Goal: Task Accomplishment & Management: Complete application form

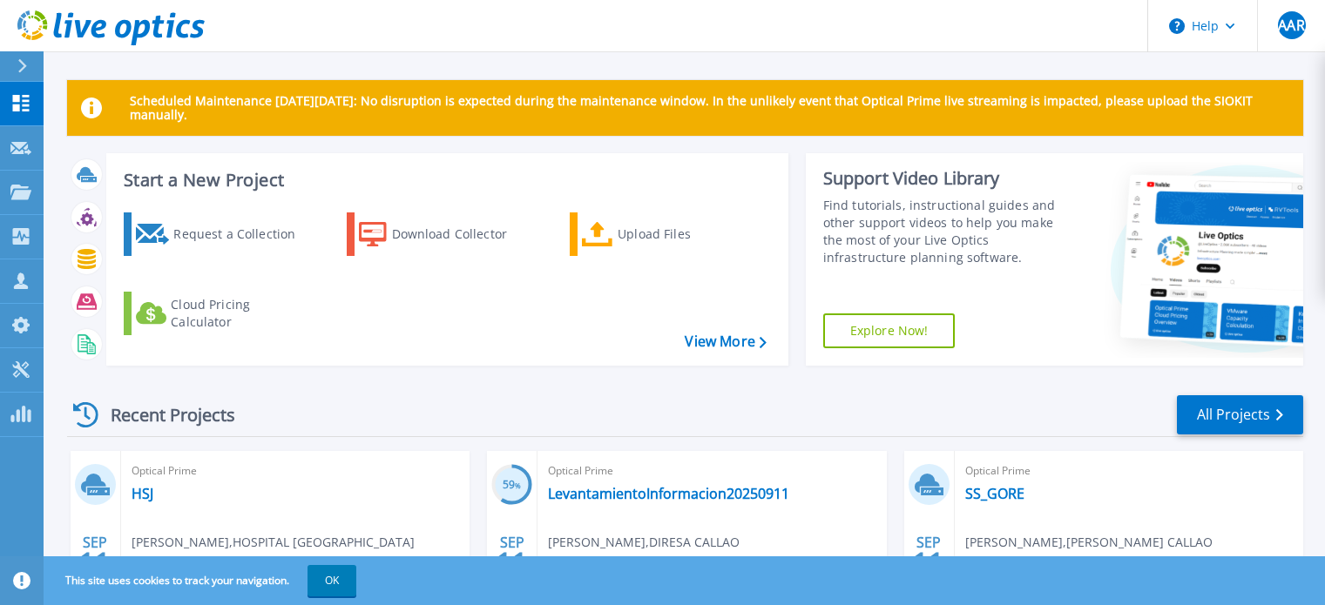
scroll to position [174, 0]
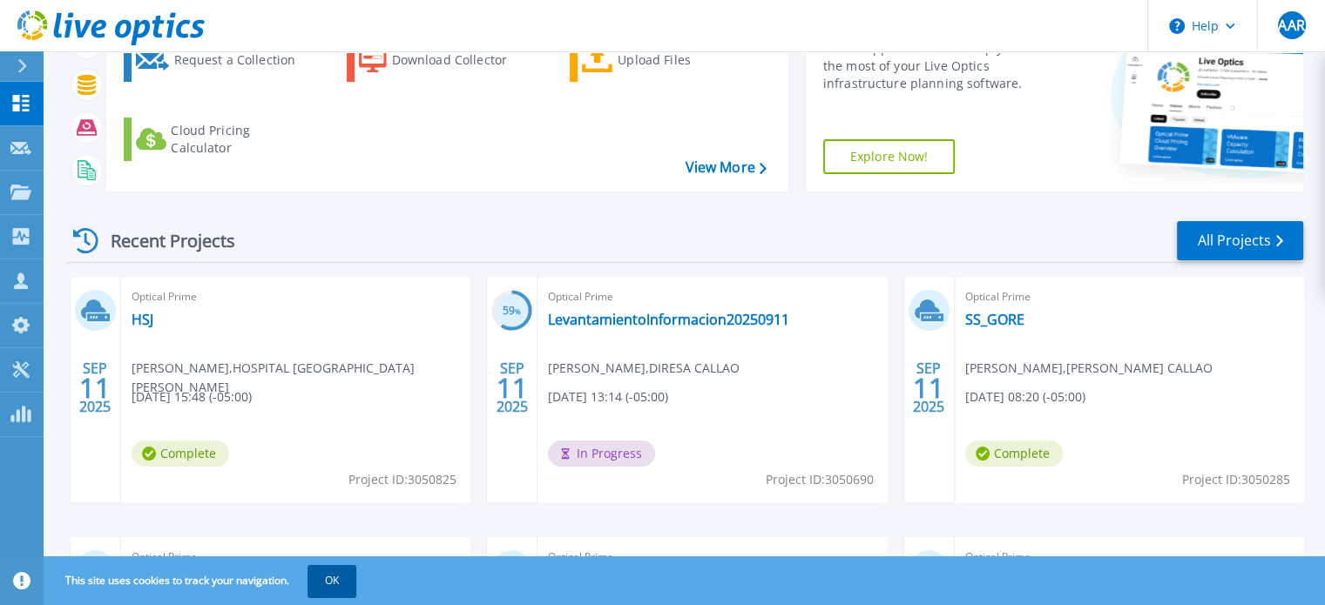
click at [328, 593] on button "OK" at bounding box center [332, 580] width 49 height 31
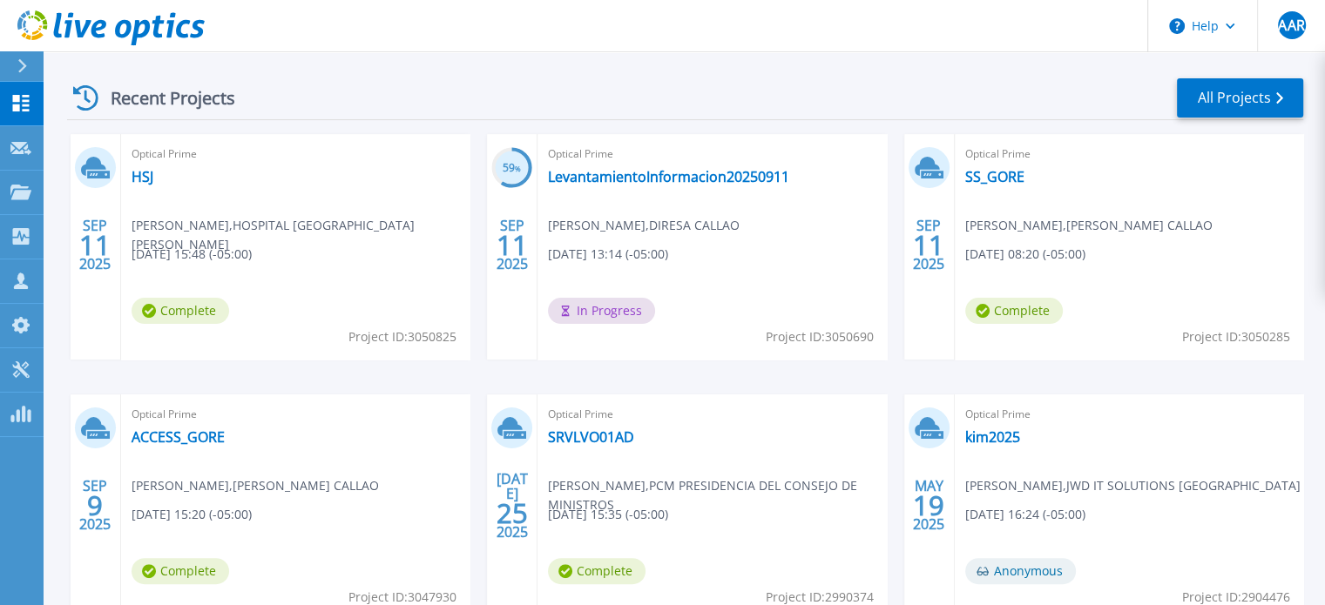
scroll to position [348, 0]
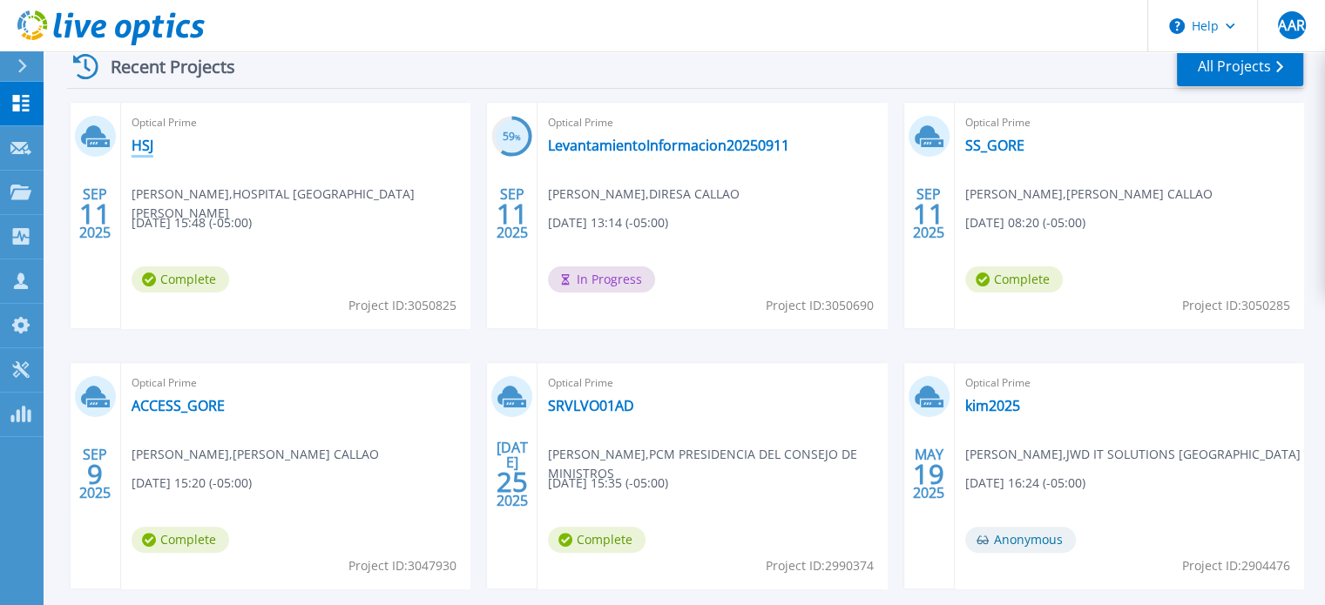
click at [146, 147] on link "HSJ" at bounding box center [143, 145] width 22 height 17
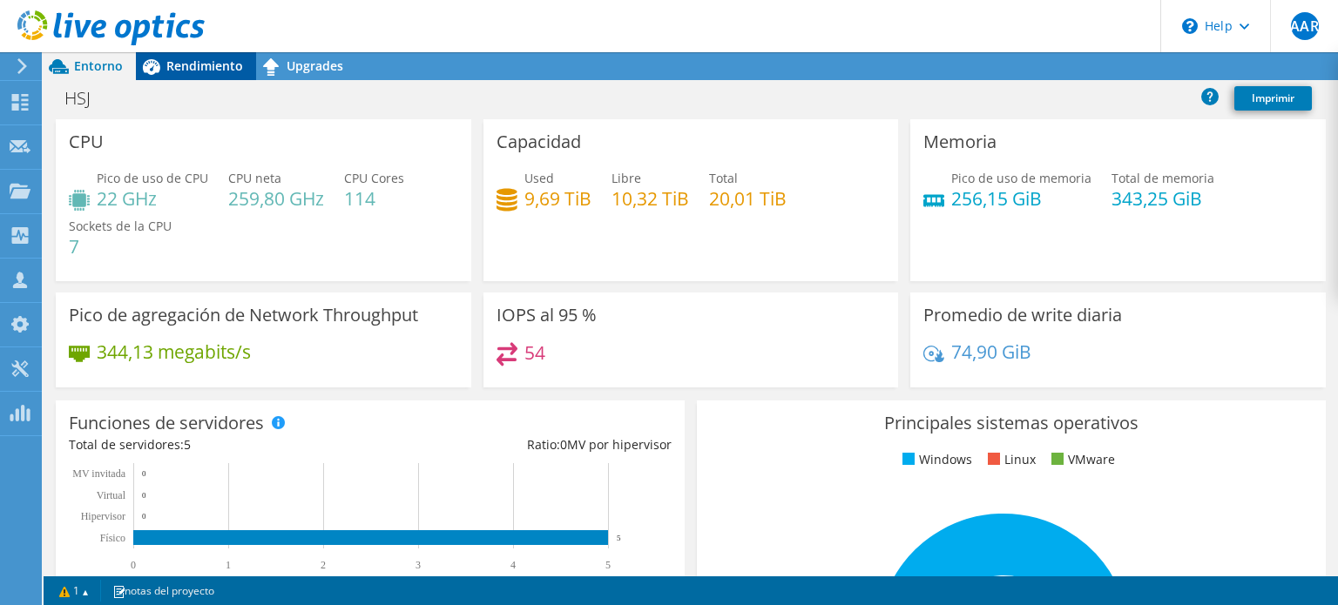
click at [194, 70] on span "Rendimiento" at bounding box center [204, 65] width 77 height 17
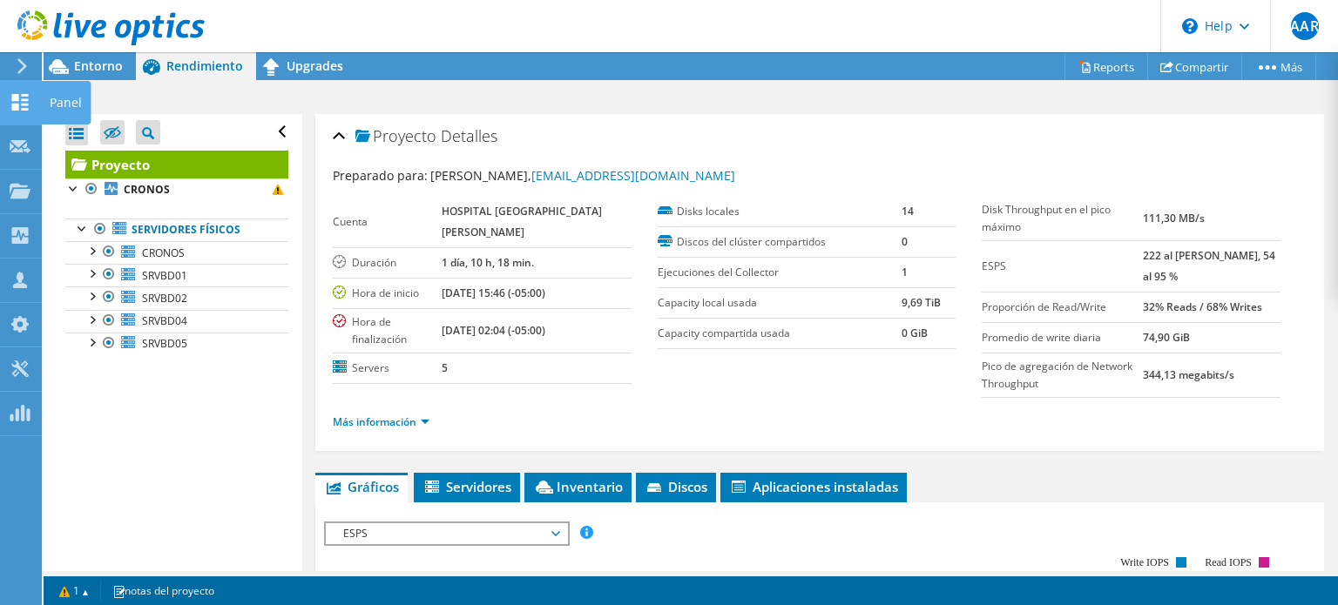
click at [22, 98] on use at bounding box center [20, 102] width 17 height 17
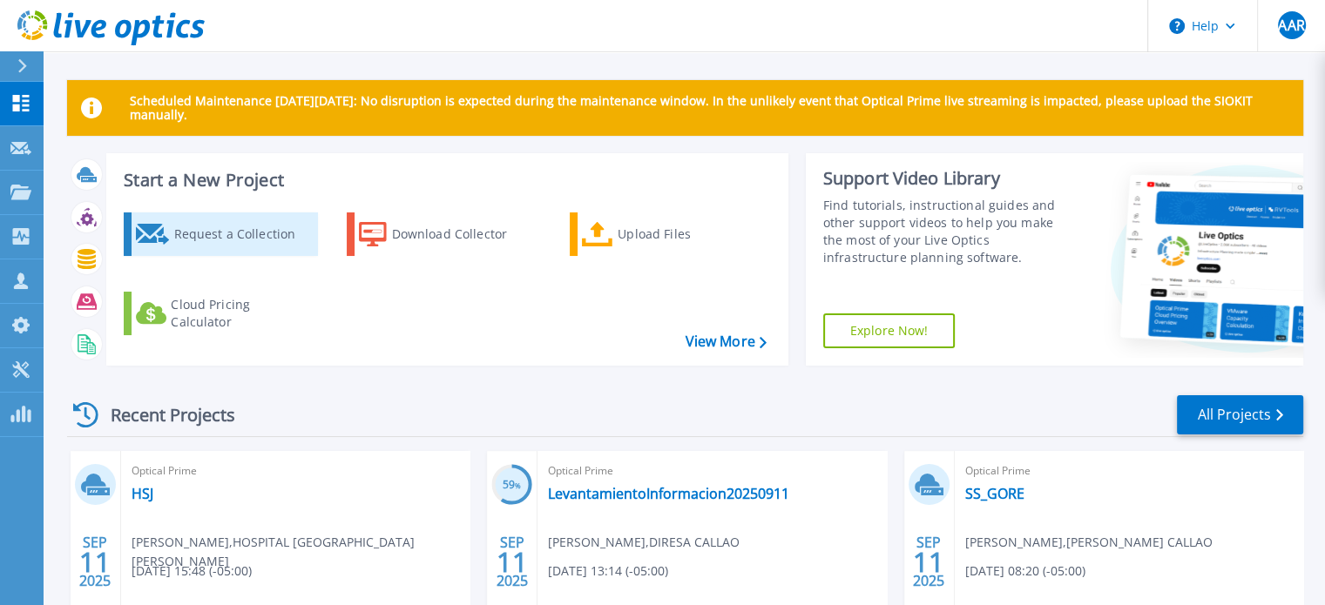
click at [227, 229] on div "Request a Collection" at bounding box center [242, 234] width 139 height 35
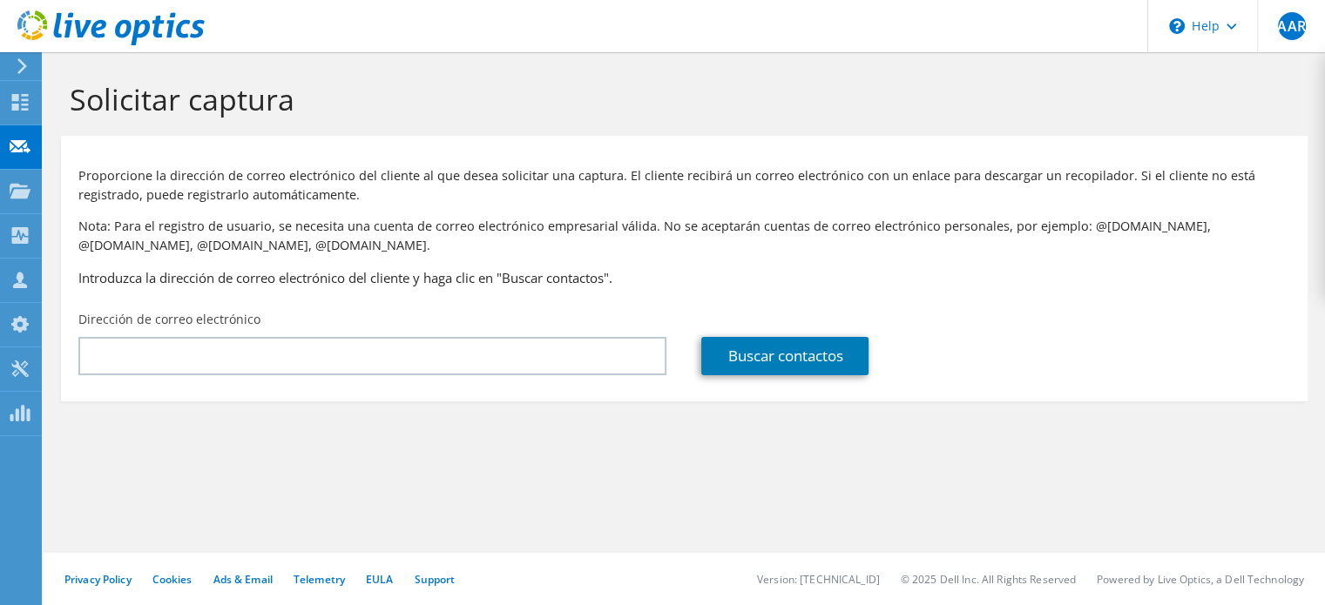
click at [601, 208] on div "Proporcione la dirección de correo electrónico del cliente al que desea solicit…" at bounding box center [684, 224] width 1247 height 158
drag, startPoint x: 351, startPoint y: 425, endPoint x: 352, endPoint y: 411, distance: 14.0
click at [353, 424] on section "Solicitar captura Proporcione la dirección de correo electrónico del cliente al…" at bounding box center [685, 270] width 1282 height 436
click at [364, 379] on div "Dirección de correo electrónico" at bounding box center [372, 343] width 623 height 82
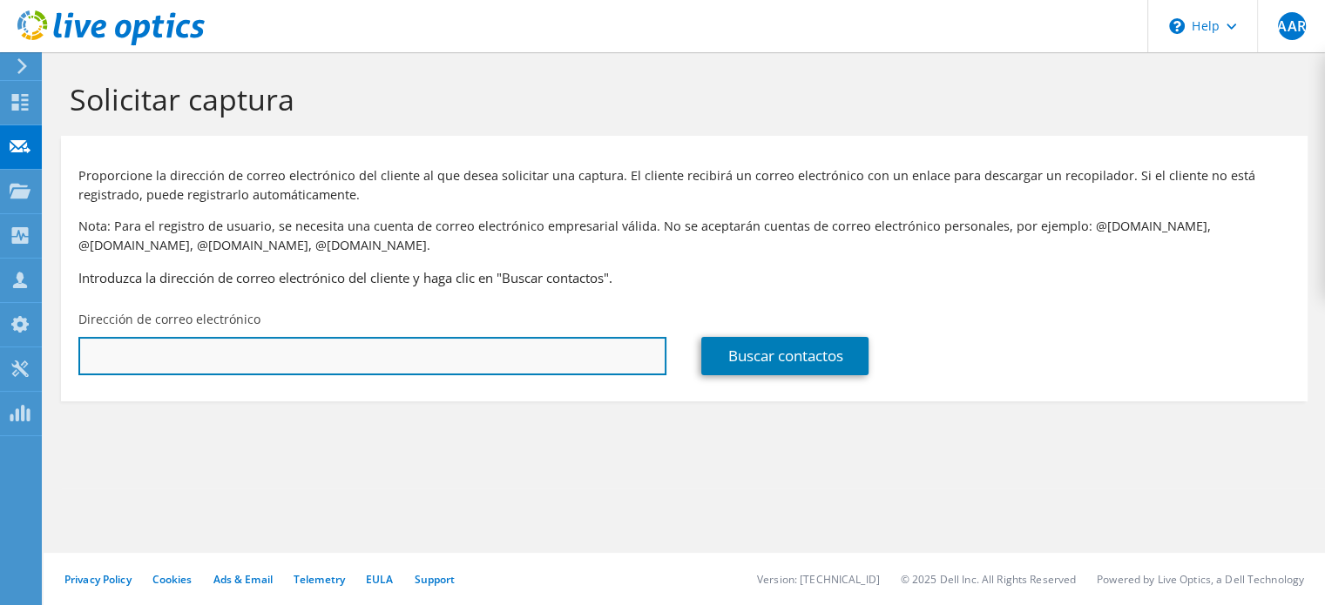
click at [463, 358] on input "text" at bounding box center [372, 356] width 588 height 38
click at [310, 365] on input "text" at bounding box center [372, 356] width 588 height 38
click at [324, 362] on input "text" at bounding box center [372, 356] width 588 height 38
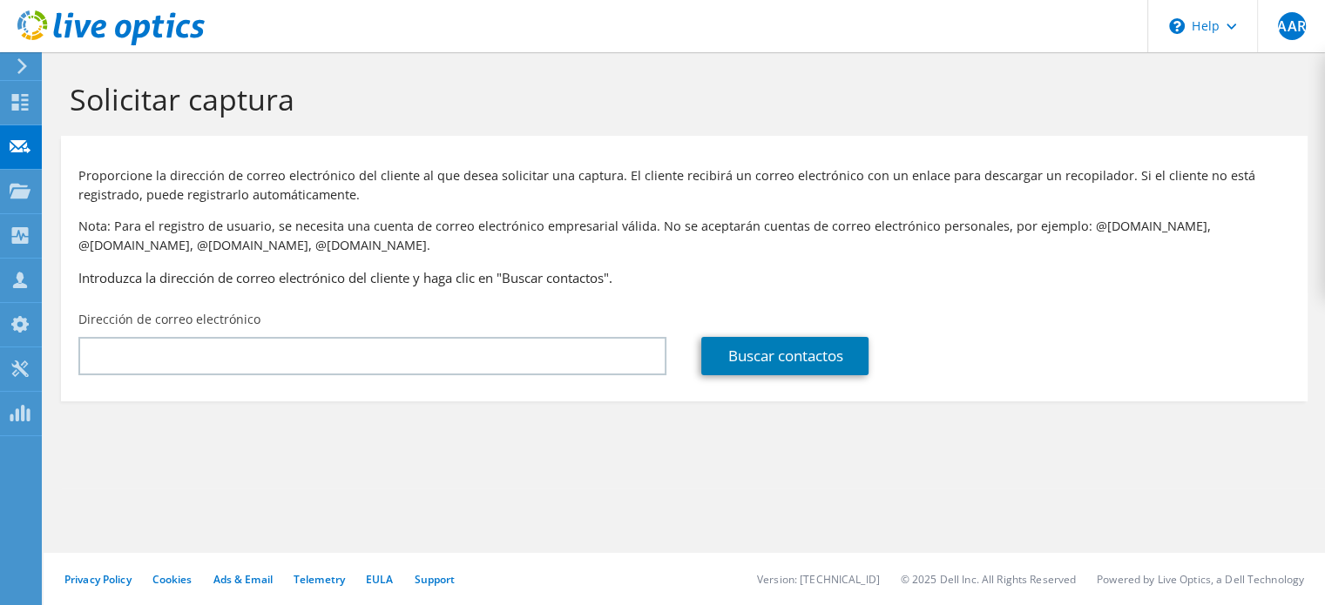
click at [571, 375] on div "Dirección de correo electrónico" at bounding box center [372, 343] width 623 height 82
click at [570, 375] on div "Dirección de correo electrónico" at bounding box center [372, 343] width 623 height 82
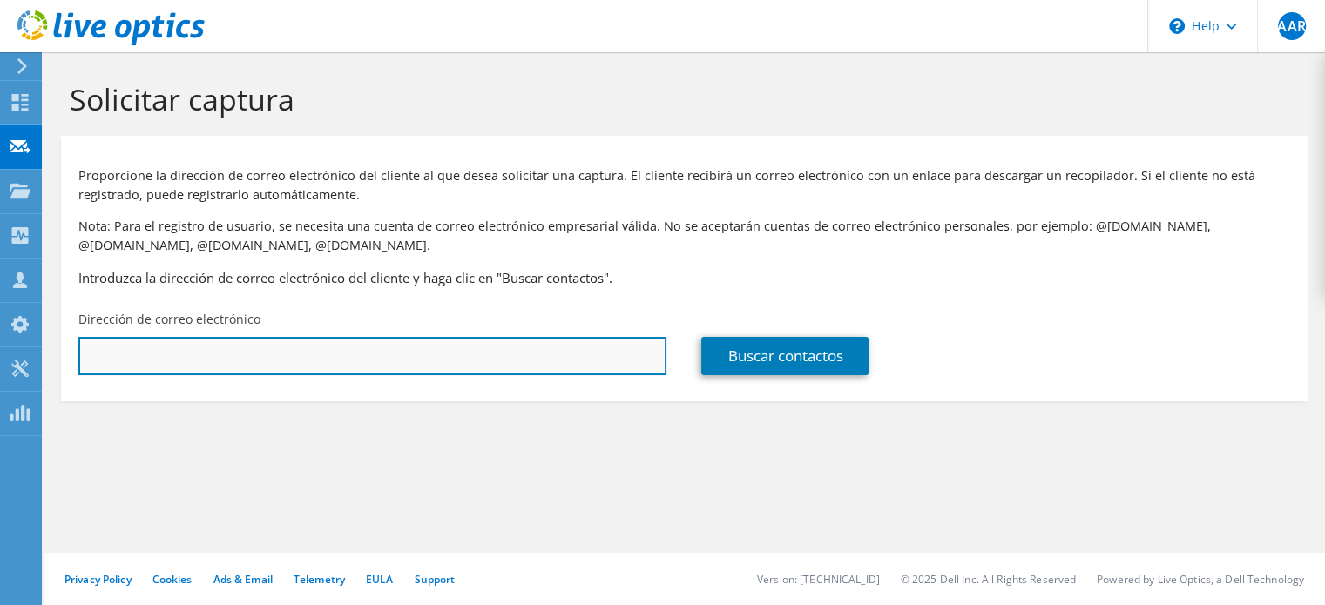
click at [567, 375] on input "text" at bounding box center [372, 356] width 588 height 38
click at [561, 365] on input "text" at bounding box center [372, 356] width 588 height 38
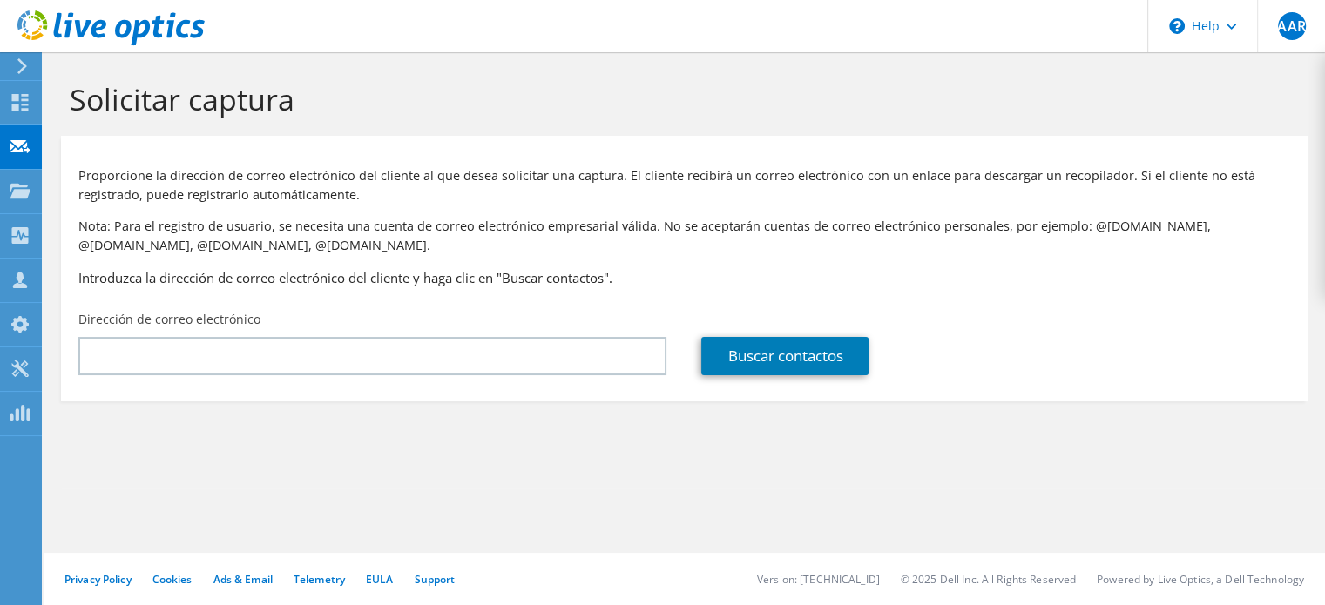
click at [596, 456] on section "Solicitar captura Proporcione la dirección de correo electrónico del cliente al…" at bounding box center [685, 270] width 1282 height 436
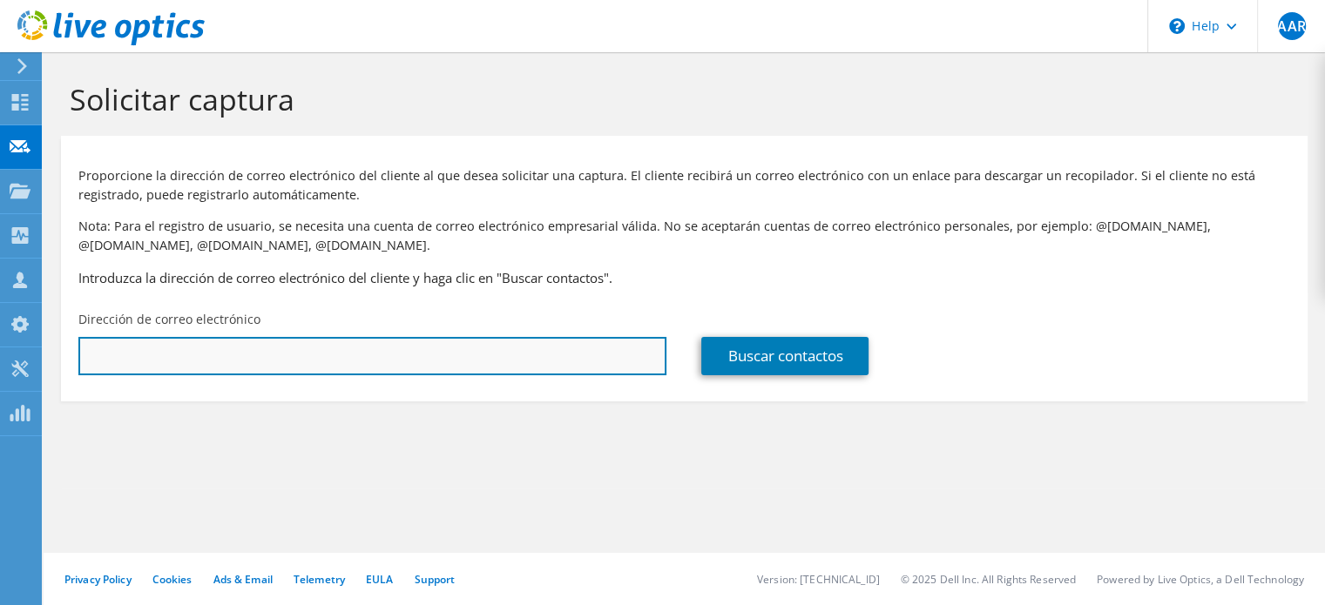
click at [300, 363] on input "text" at bounding box center [372, 356] width 588 height 38
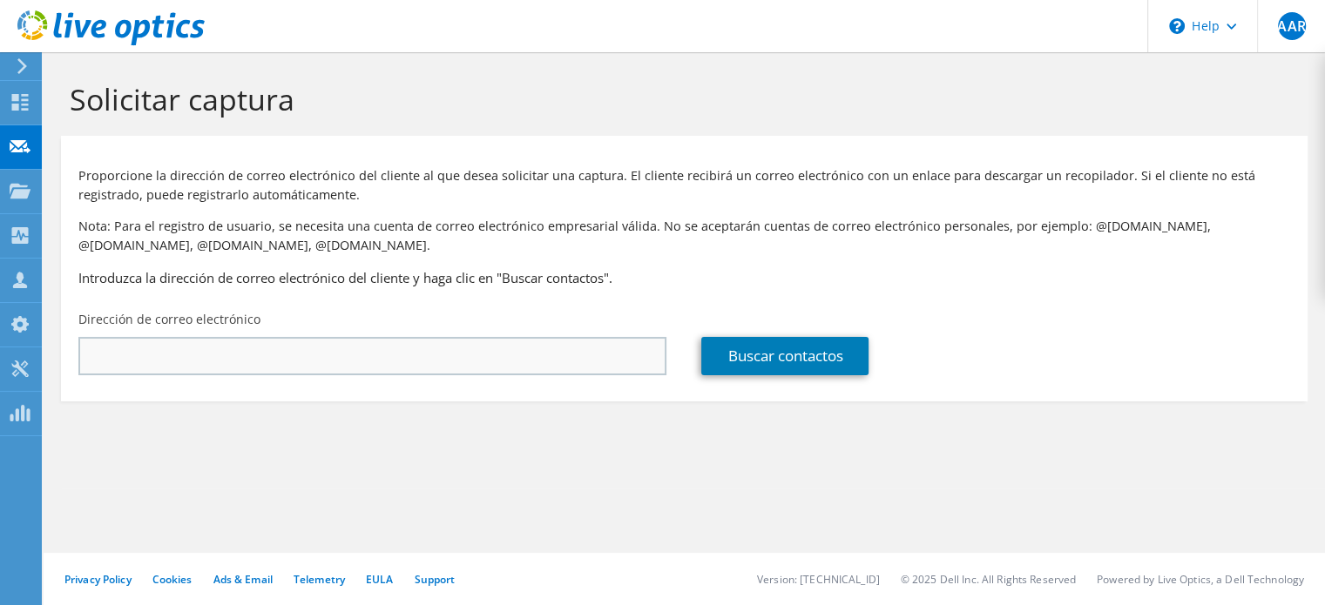
click at [355, 335] on div "Dirección de correo electrónico" at bounding box center [372, 343] width 623 height 82
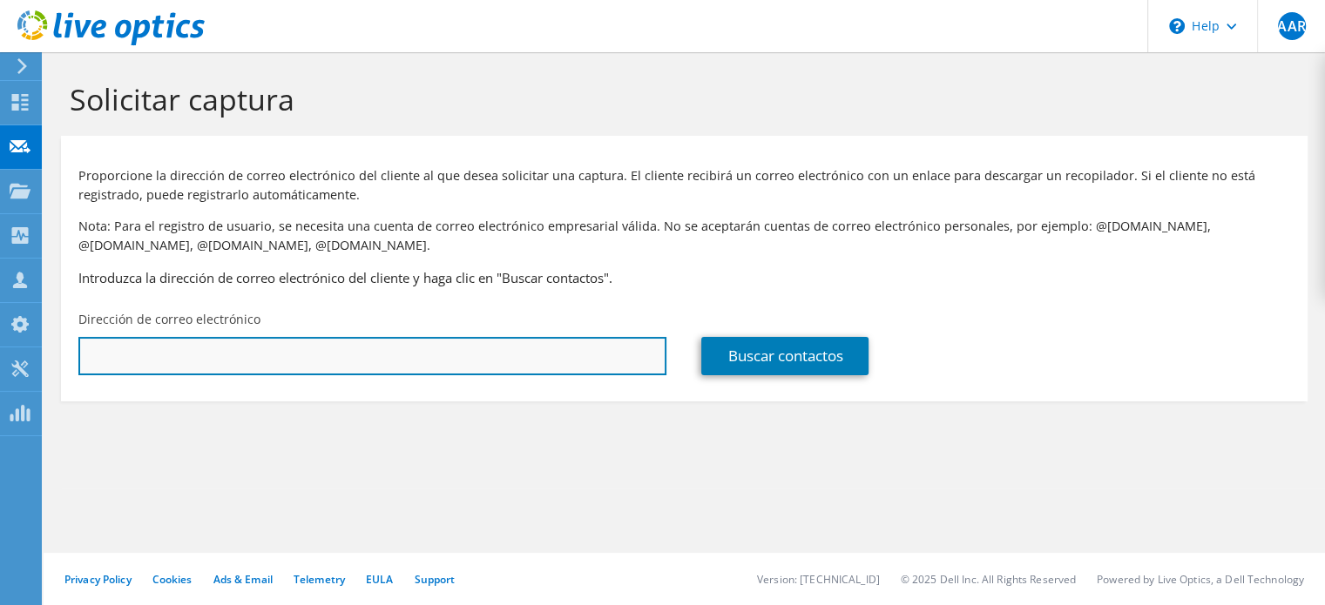
click at [354, 341] on input "text" at bounding box center [372, 356] width 588 height 38
paste input "unidadredesycomunicaciones@munichosica.gob.pe"
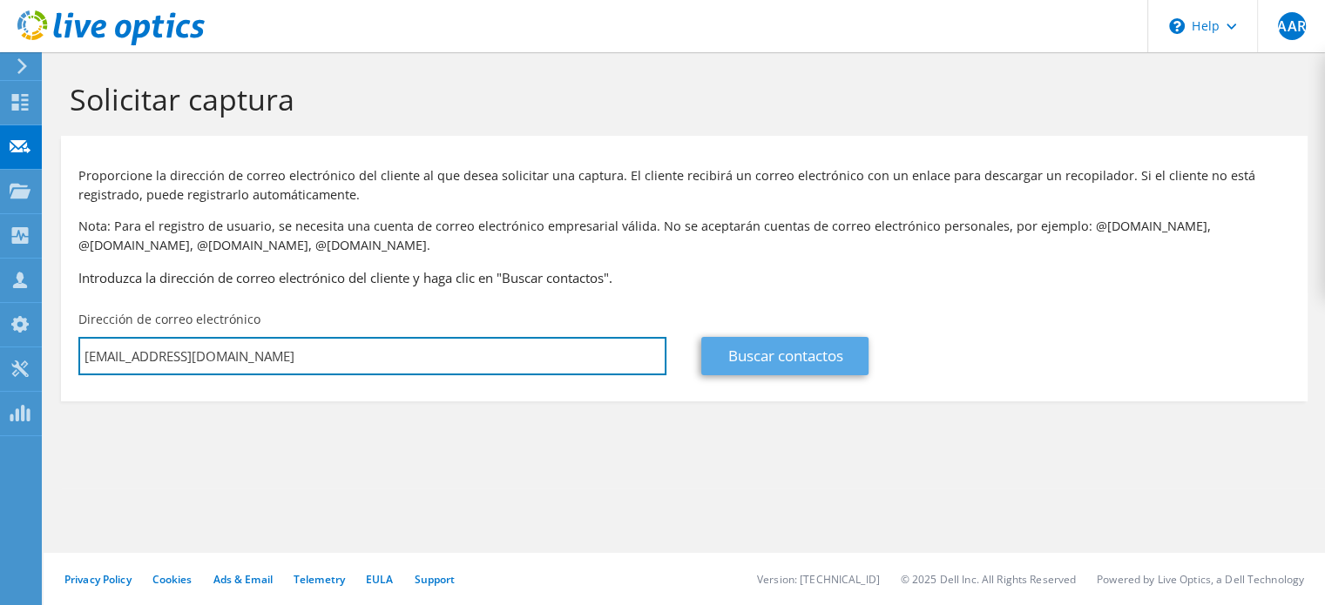
type input "unidadredesycomunicaciones@munichosica.gob.pe"
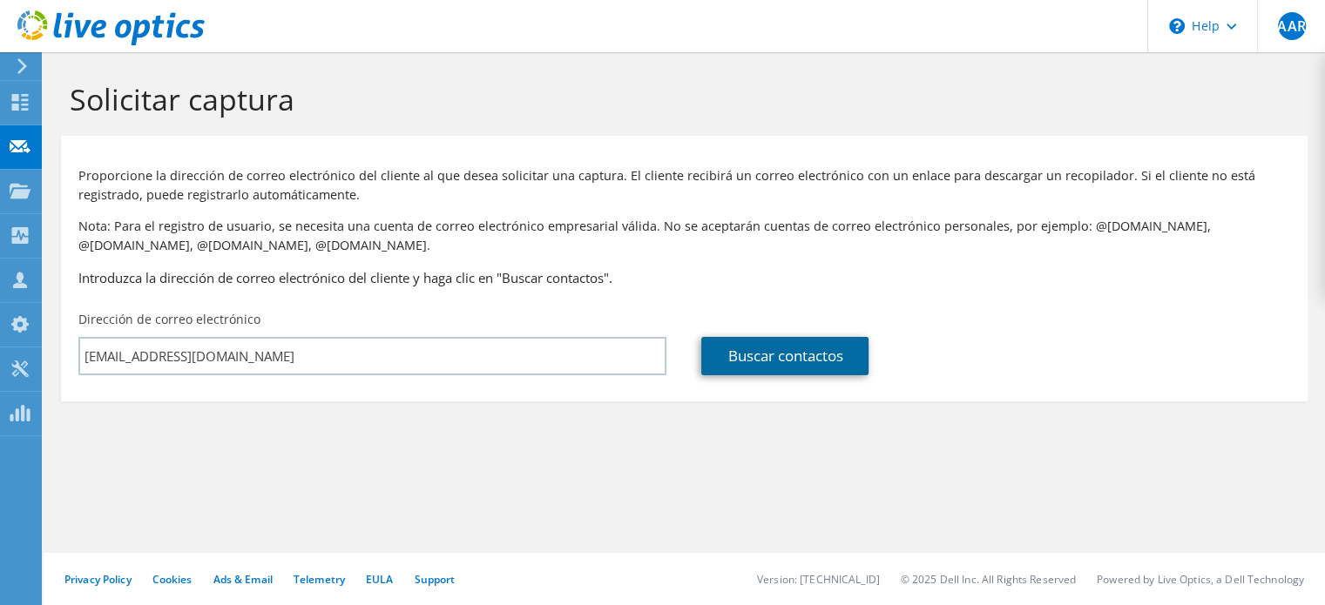
click at [747, 364] on link "Buscar contactos" at bounding box center [784, 356] width 167 height 38
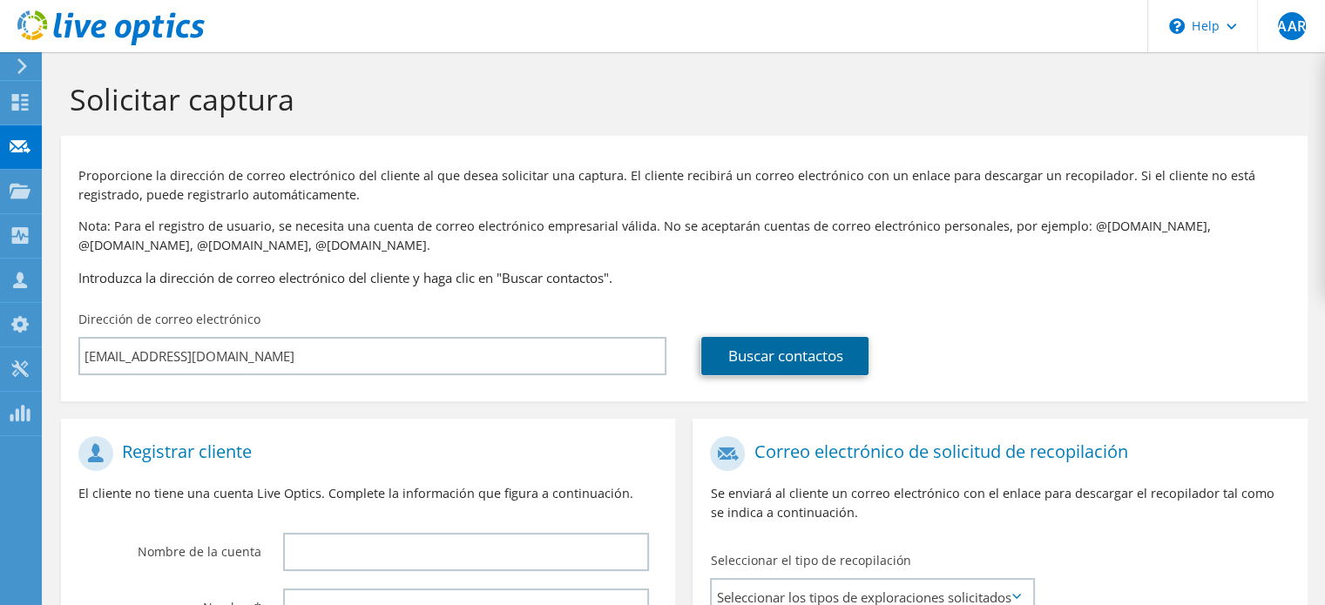
scroll to position [348, 0]
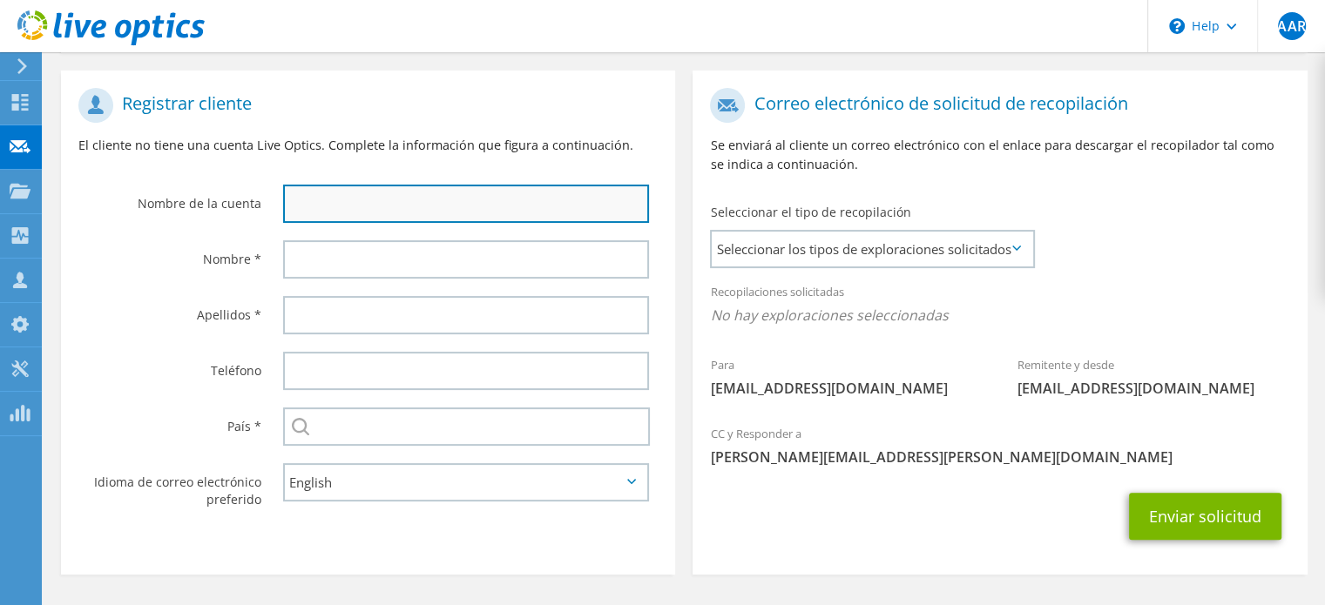
click at [415, 194] on input "text" at bounding box center [466, 204] width 366 height 38
click at [360, 199] on input "text" at bounding box center [466, 204] width 366 height 38
type input "g"
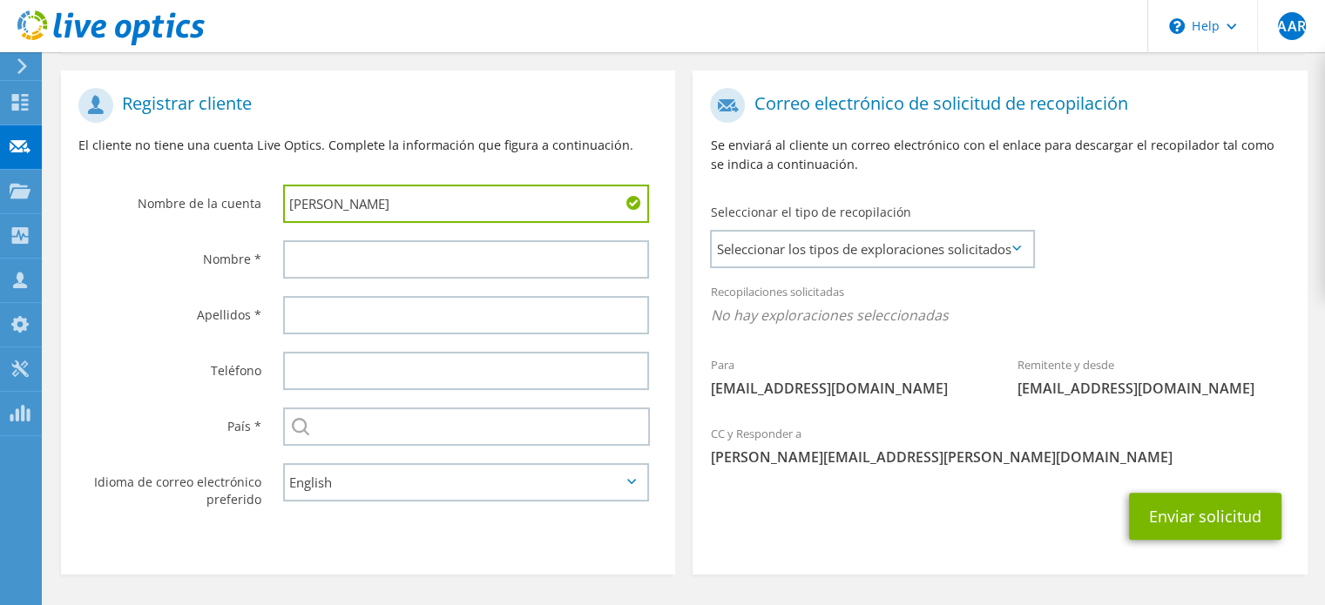
type input "George"
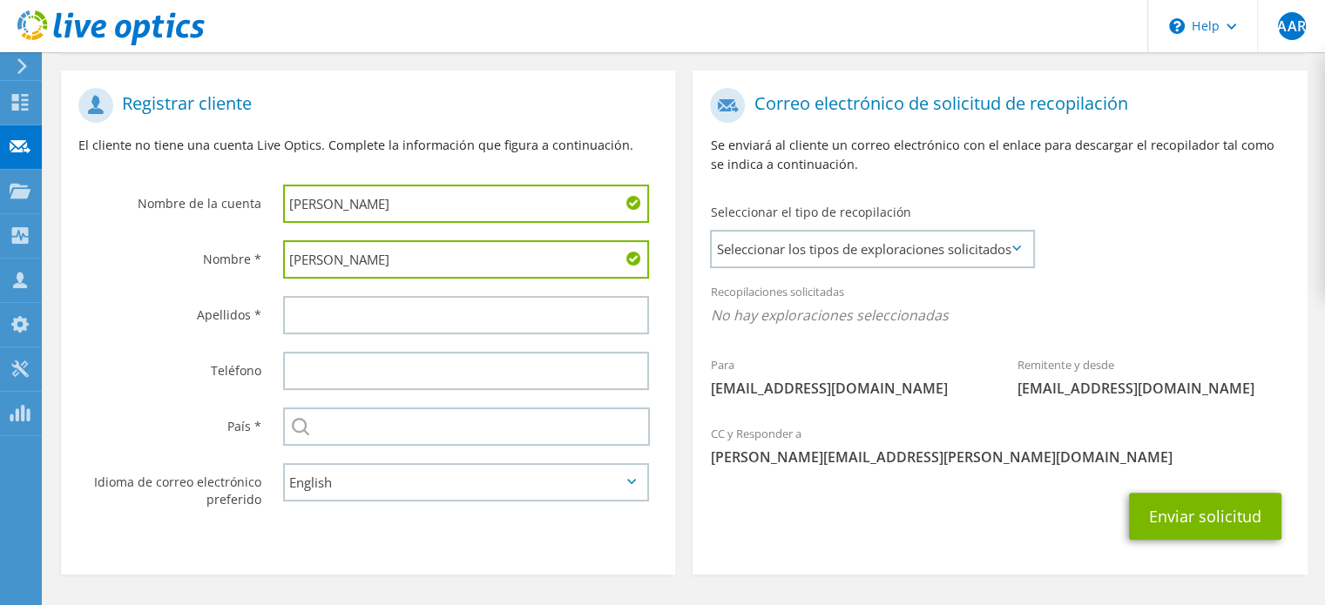
type input "Doria"
click at [355, 198] on input "George" at bounding box center [466, 204] width 366 height 38
drag, startPoint x: 339, startPoint y: 252, endPoint x: 227, endPoint y: 256, distance: 112.5
click at [227, 256] on div "Nombre * Doria" at bounding box center [368, 260] width 614 height 56
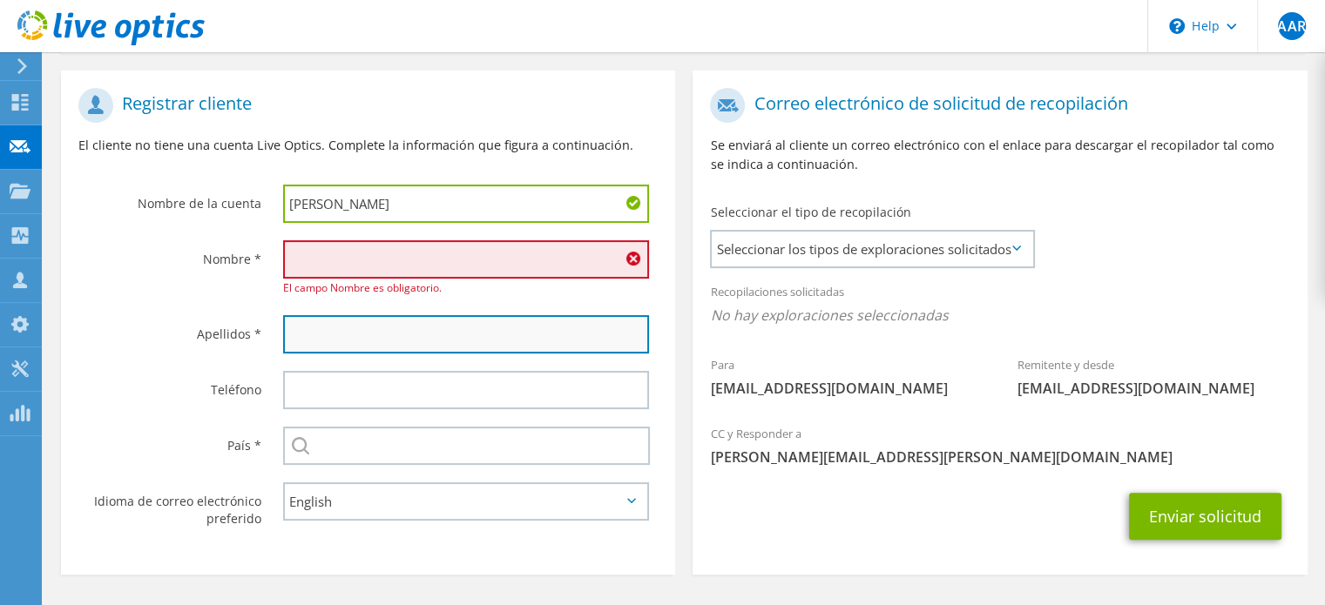
drag, startPoint x: 295, startPoint y: 335, endPoint x: 309, endPoint y: 316, distance: 23.0
click at [295, 335] on input "text" at bounding box center [466, 334] width 366 height 38
paste input "Doria"
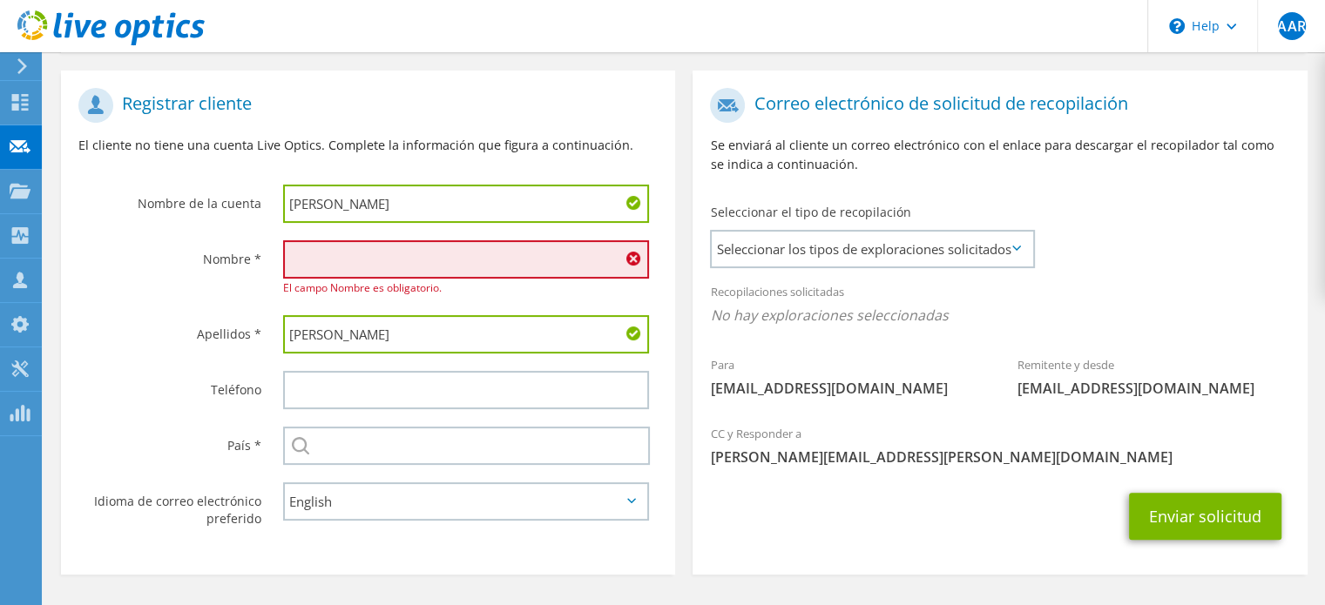
type input "Doria"
drag, startPoint x: 341, startPoint y: 208, endPoint x: 188, endPoint y: 199, distance: 152.8
click at [188, 199] on div "Nombre de la cuenta George" at bounding box center [368, 155] width 614 height 152
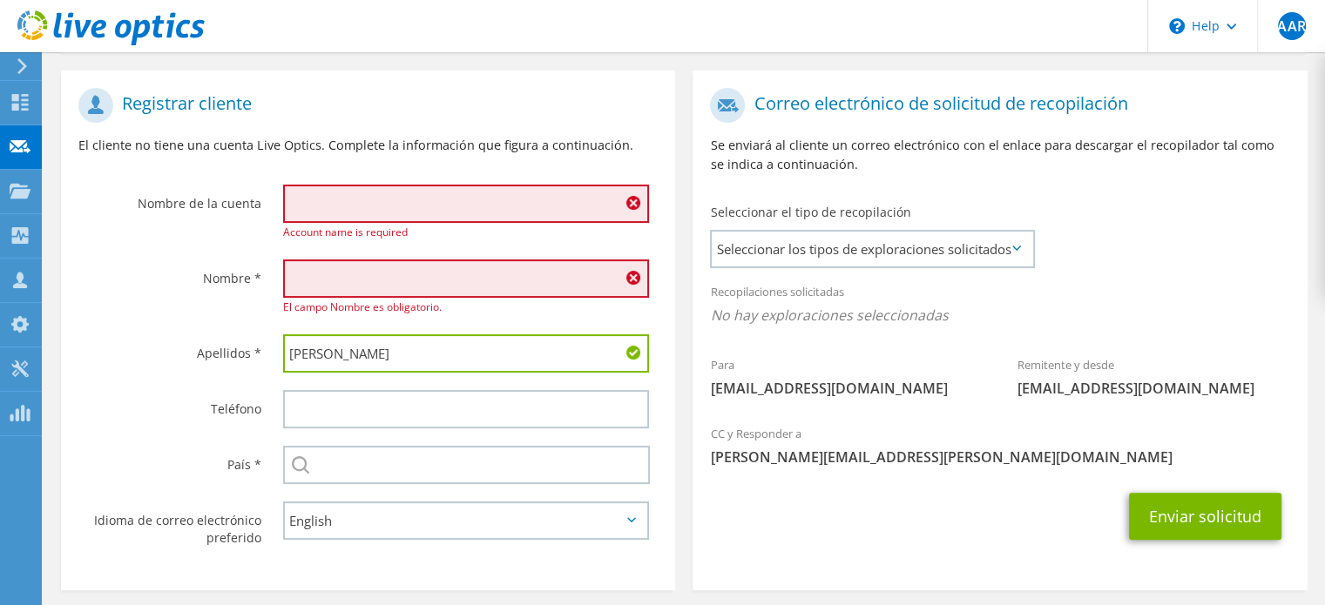
drag, startPoint x: 325, startPoint y: 289, endPoint x: 324, endPoint y: 278, distance: 11.4
click at [325, 289] on input "text" at bounding box center [466, 279] width 366 height 38
paste input "George"
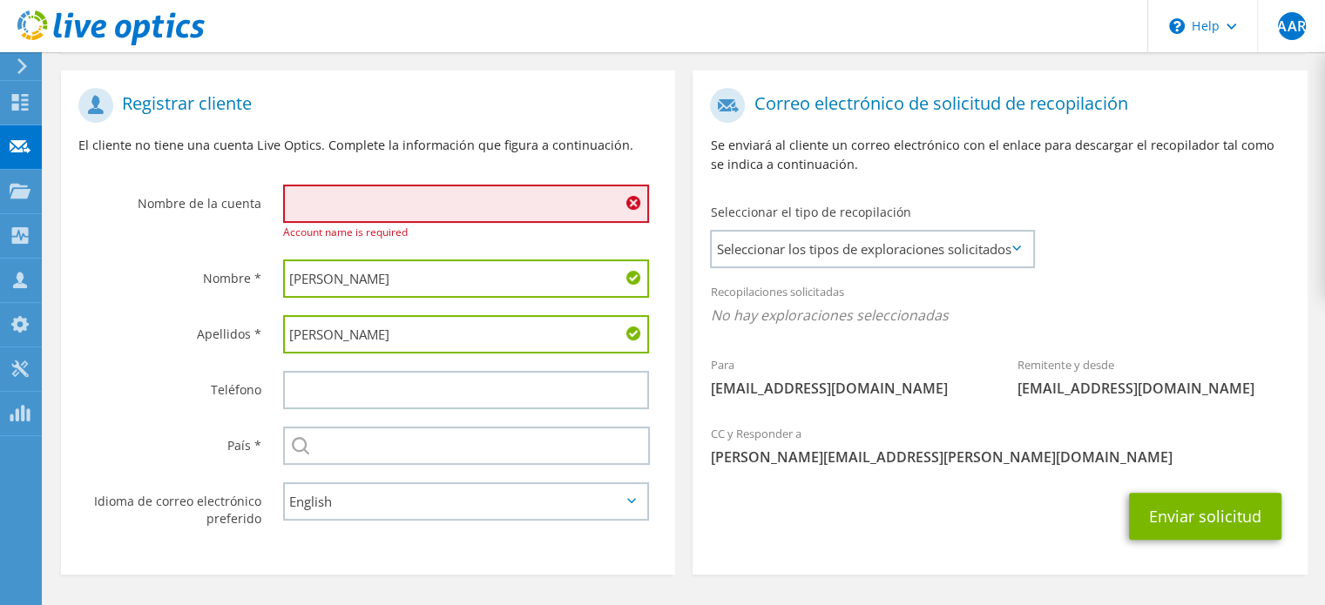
type input "George"
drag, startPoint x: 353, startPoint y: 193, endPoint x: 348, endPoint y: 205, distance: 12.1
click at [353, 193] on input "text" at bounding box center [466, 204] width 366 height 38
click at [432, 202] on input "text" at bounding box center [466, 204] width 366 height 38
paste input "MUNICIPALIDAD DISTRITAL DE LURIGANCHO (CHOSICA)"
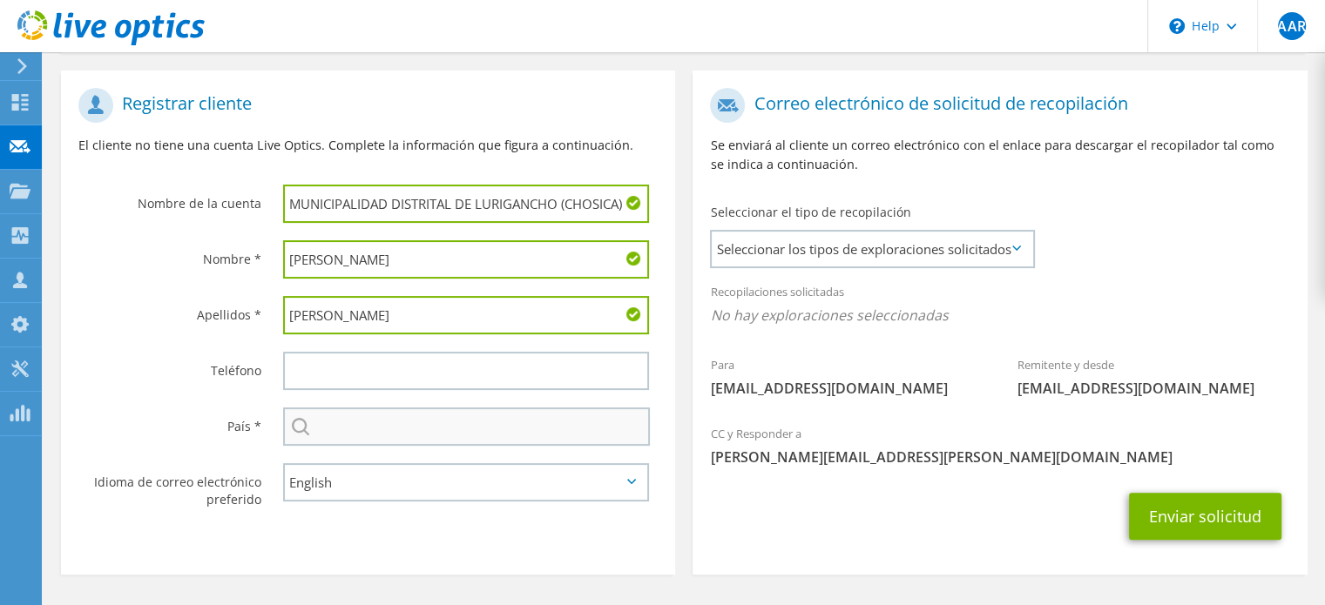
type input "MUNICIPALIDAD DISTRITAL DE LURIGANCHO (CHOSICA)"
click at [348, 424] on input "text" at bounding box center [466, 427] width 367 height 38
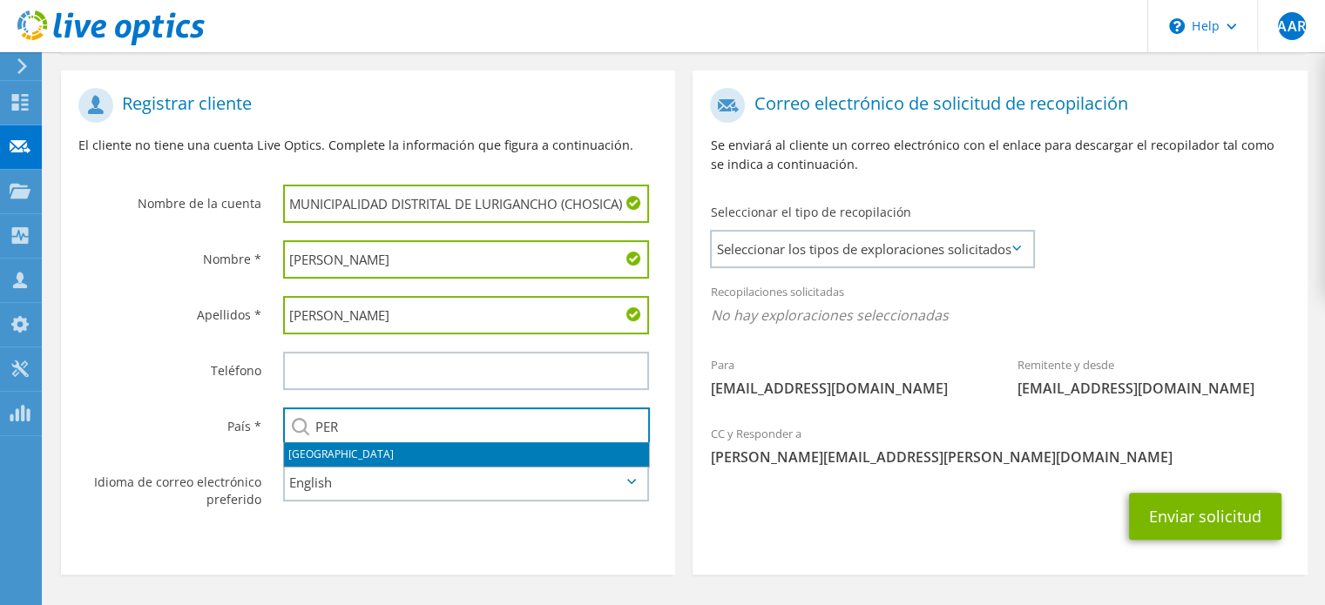
click at [328, 453] on li "Perú" at bounding box center [466, 455] width 365 height 24
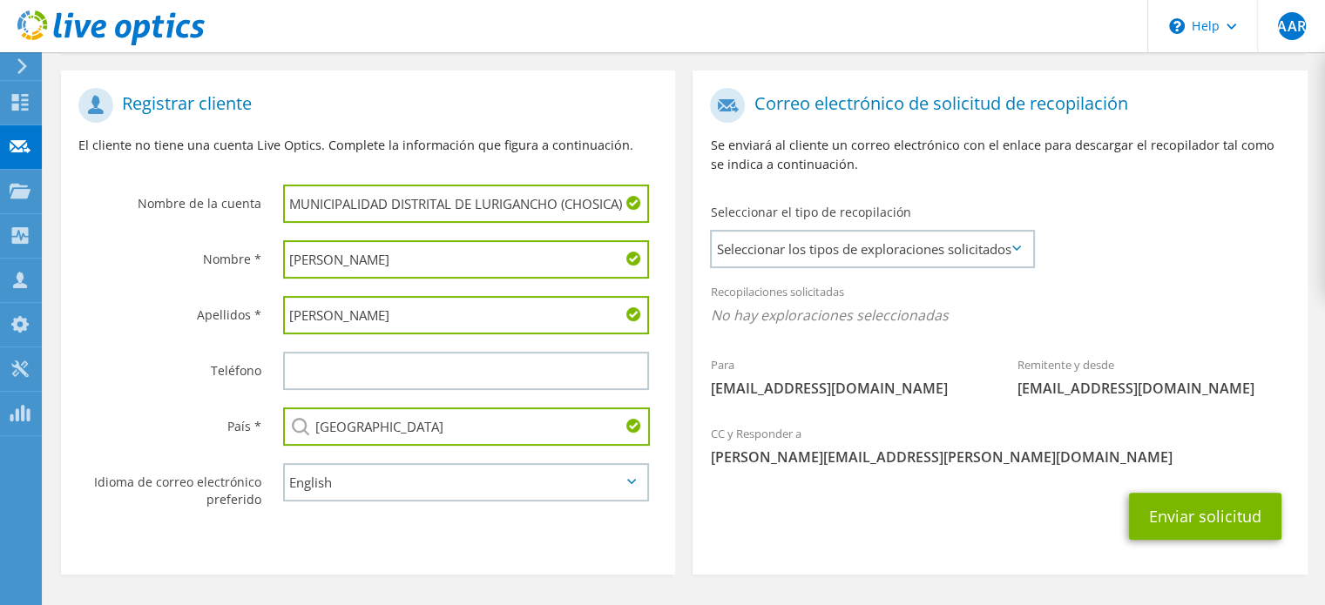
type input "Perú"
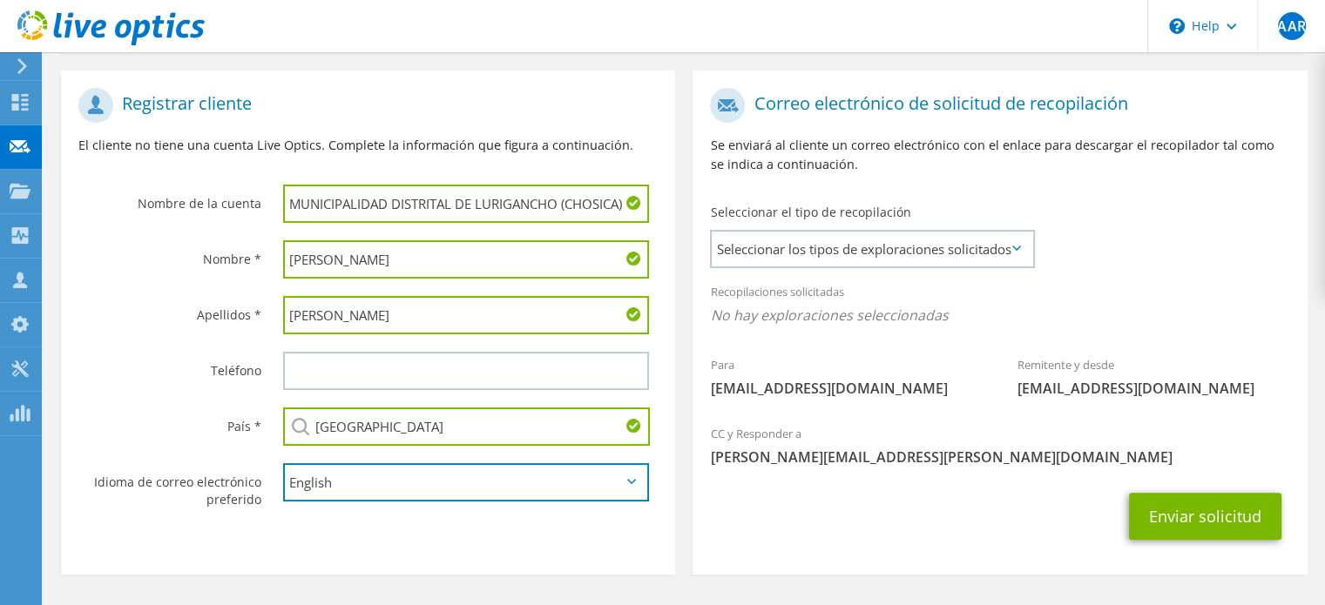
click at [315, 478] on select "English Deutsch Español Français Italiano Polski Português Русский 한국어 中文 日本語" at bounding box center [466, 482] width 366 height 38
select select "es-ES"
click at [283, 463] on select "English Deutsch Español Français Italiano Polski Português Русский 한국어 中文 日本語" at bounding box center [466, 482] width 366 height 38
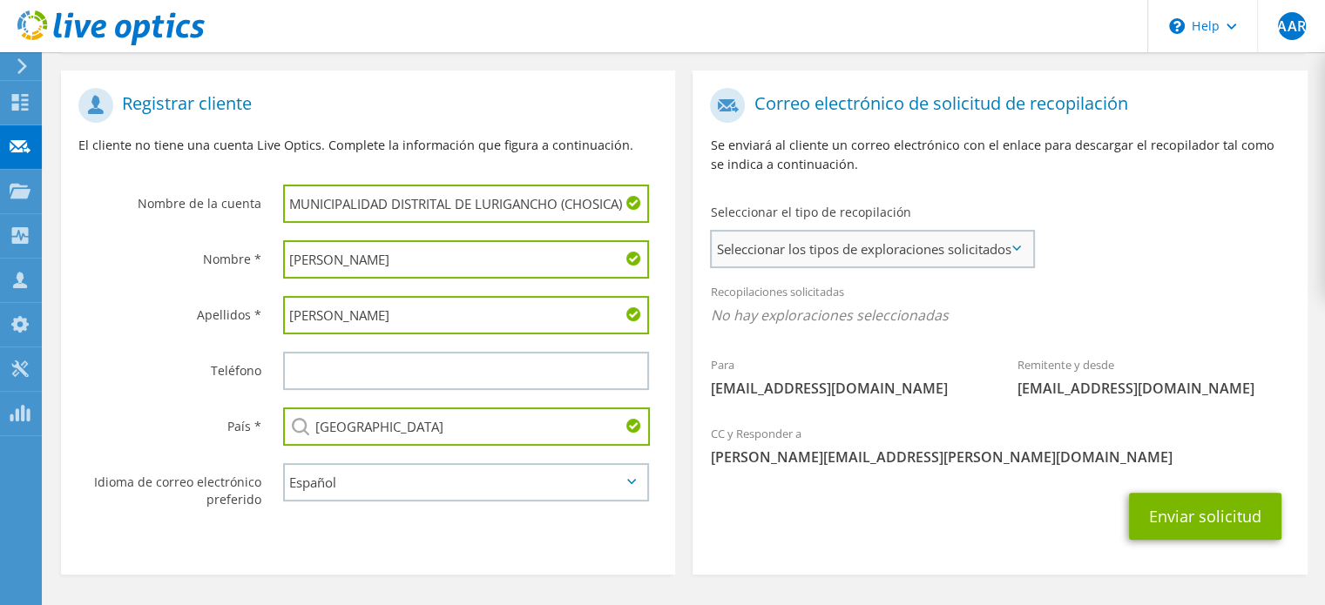
click at [832, 236] on span "Seleccionar los tipos de exploraciones solicitados" at bounding box center [872, 249] width 321 height 35
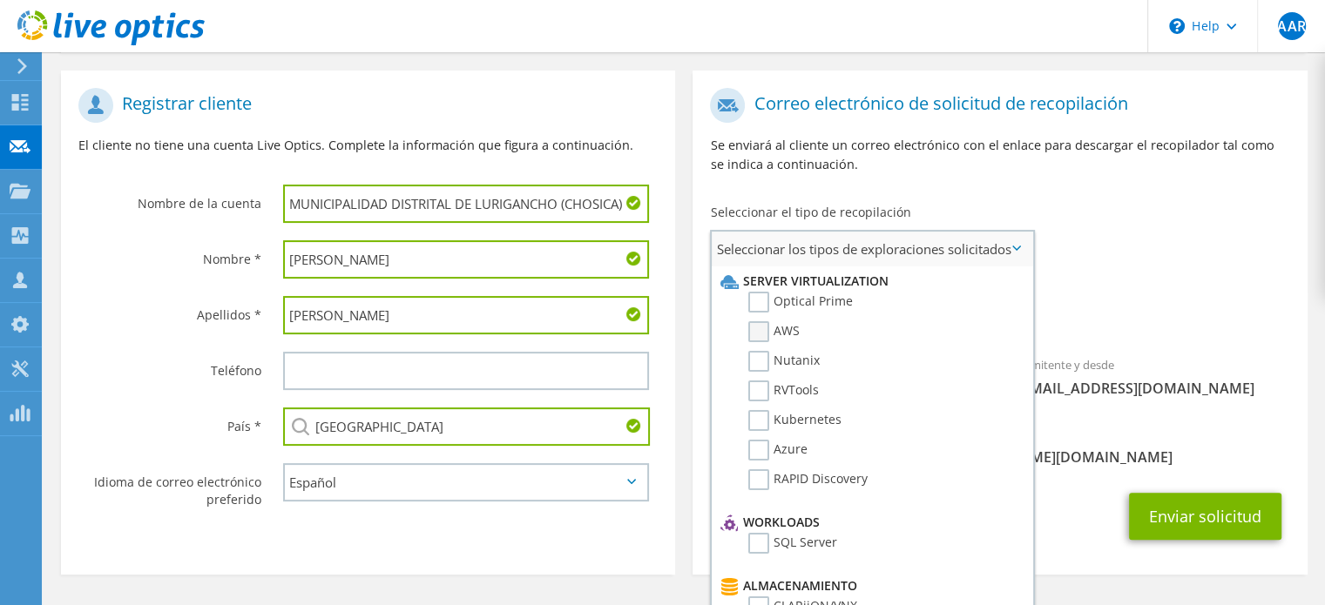
drag, startPoint x: 766, startPoint y: 298, endPoint x: 764, endPoint y: 341, distance: 42.7
click at [766, 306] on label "Optical Prime" at bounding box center [800, 302] width 105 height 21
click at [0, 0] on input "Optical Prime" at bounding box center [0, 0] width 0 height 0
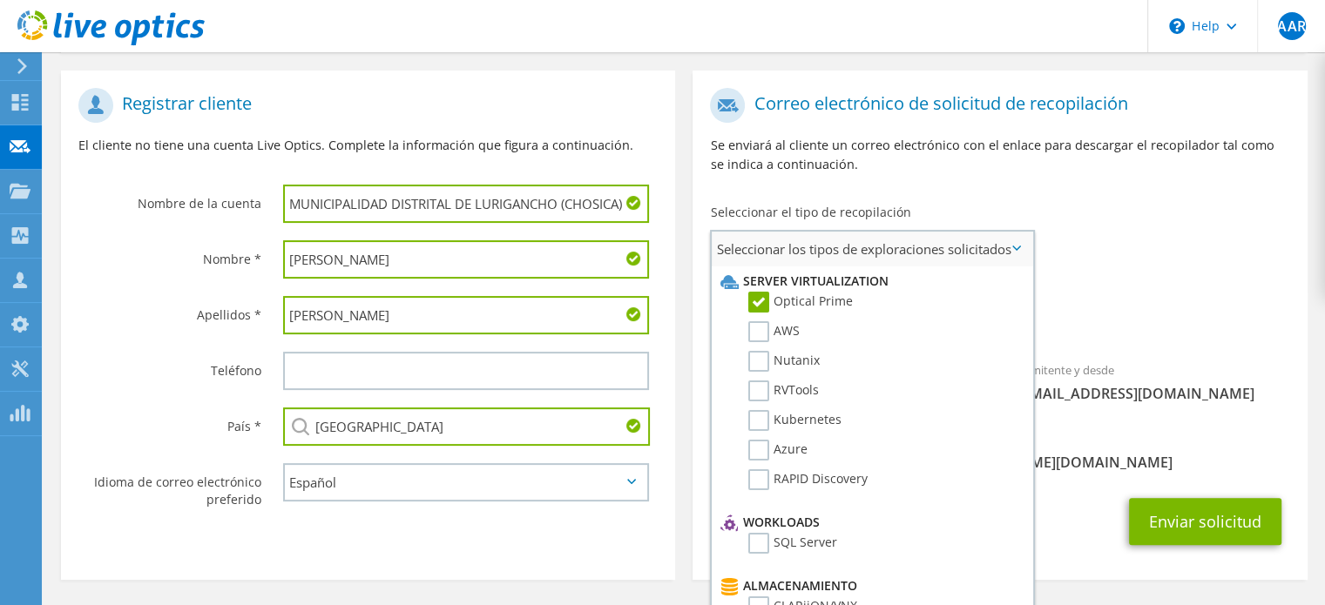
drag, startPoint x: 764, startPoint y: 341, endPoint x: 757, endPoint y: 370, distance: 30.4
click at [764, 342] on li "AWS" at bounding box center [870, 336] width 308 height 30
click at [757, 372] on li "Nutanix" at bounding box center [870, 366] width 308 height 30
click at [759, 397] on label "RVTools" at bounding box center [783, 391] width 71 height 21
click at [0, 0] on input "RVTools" at bounding box center [0, 0] width 0 height 0
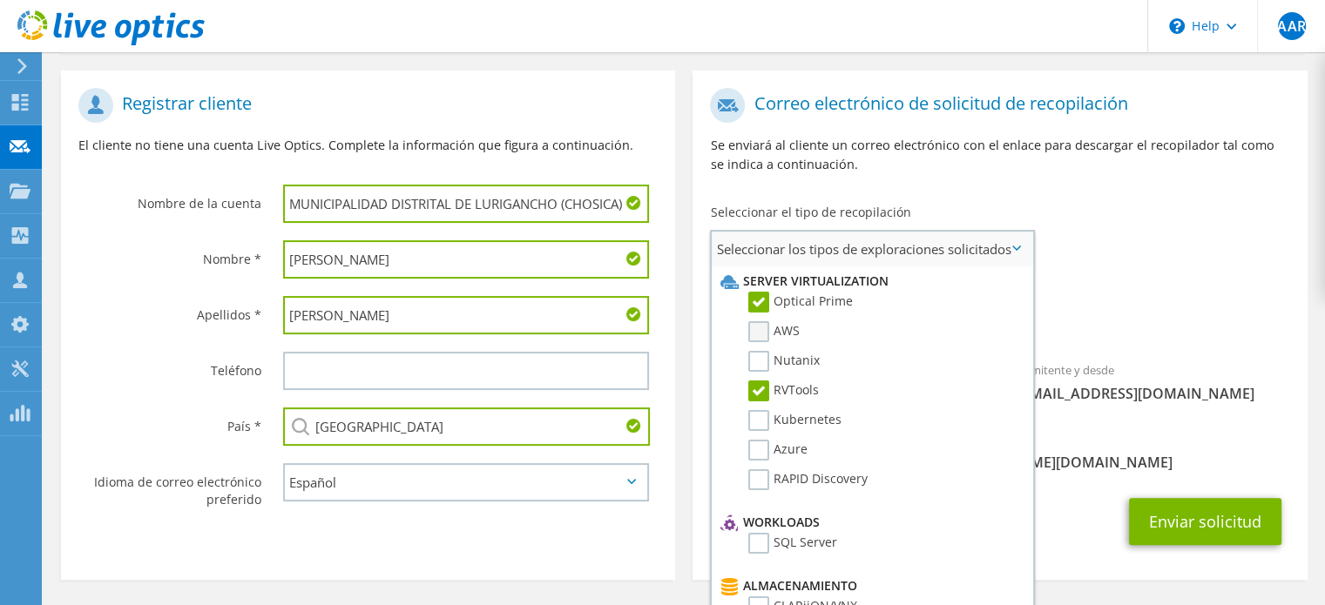
drag, startPoint x: 753, startPoint y: 348, endPoint x: 756, endPoint y: 335, distance: 13.5
click at [754, 351] on label "Nutanix" at bounding box center [783, 361] width 71 height 21
click at [0, 0] on input "Nutanix" at bounding box center [0, 0] width 0 height 0
click at [760, 330] on label "AWS" at bounding box center [773, 331] width 51 height 21
click at [0, 0] on input "AWS" at bounding box center [0, 0] width 0 height 0
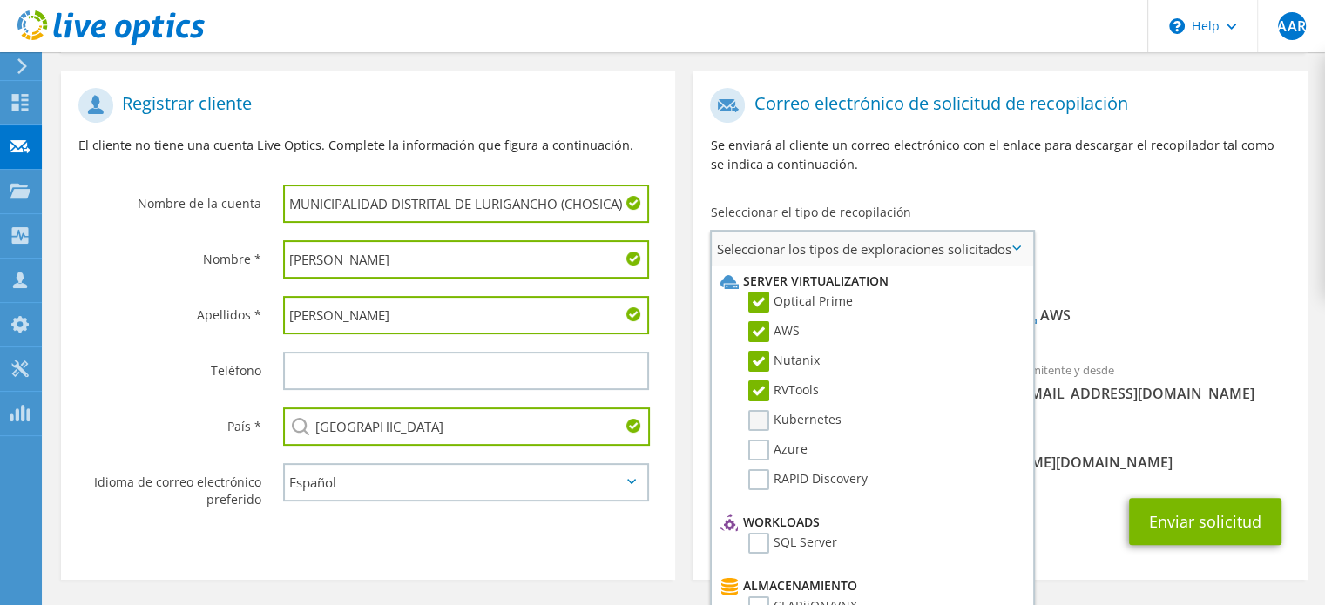
click at [759, 416] on label "Kubernetes" at bounding box center [794, 420] width 93 height 21
click at [0, 0] on input "Kubernetes" at bounding box center [0, 0] width 0 height 0
click at [761, 450] on label "Azure" at bounding box center [777, 450] width 59 height 21
click at [0, 0] on input "Azure" at bounding box center [0, 0] width 0 height 0
click at [763, 470] on label "RAPID Discovery" at bounding box center [807, 480] width 119 height 21
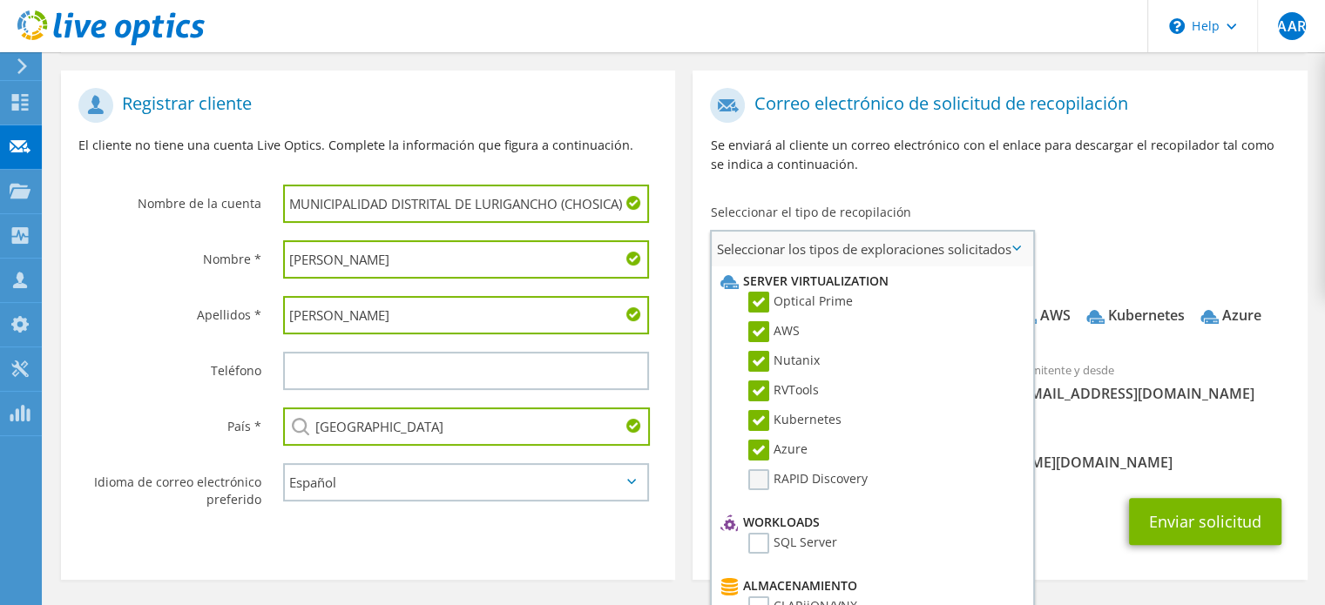
click at [0, 0] on input "RAPID Discovery" at bounding box center [0, 0] width 0 height 0
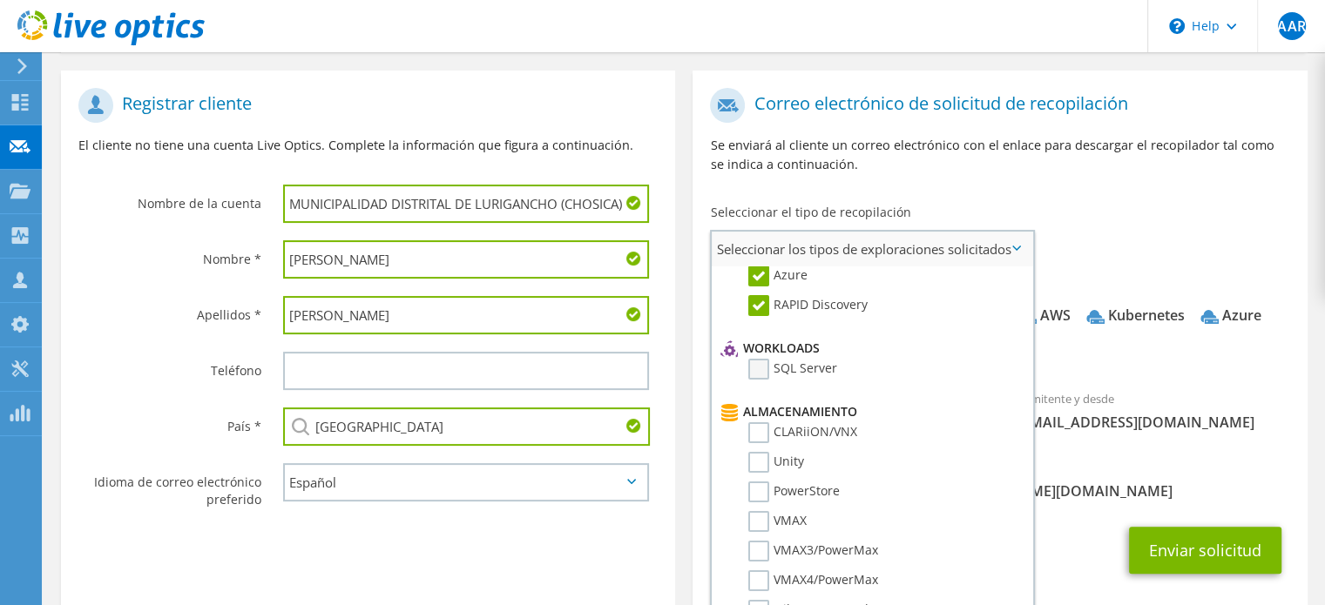
click at [763, 363] on label "SQL Server" at bounding box center [792, 369] width 89 height 21
click at [0, 0] on input "SQL Server" at bounding box center [0, 0] width 0 height 0
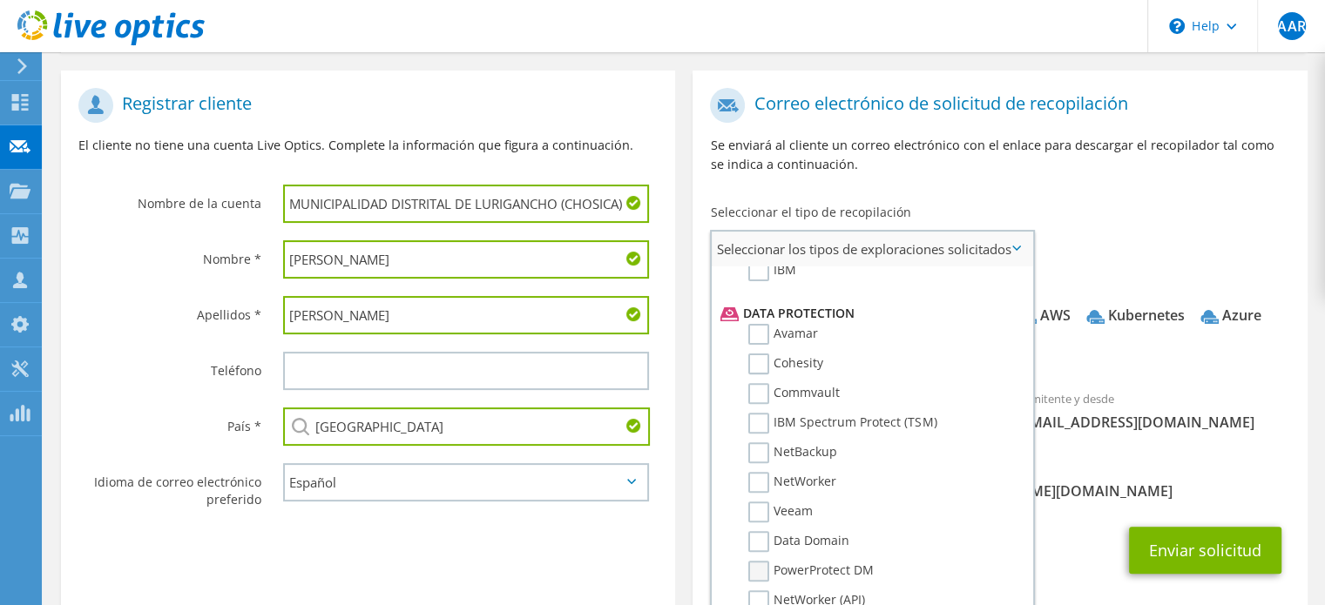
scroll to position [805, 0]
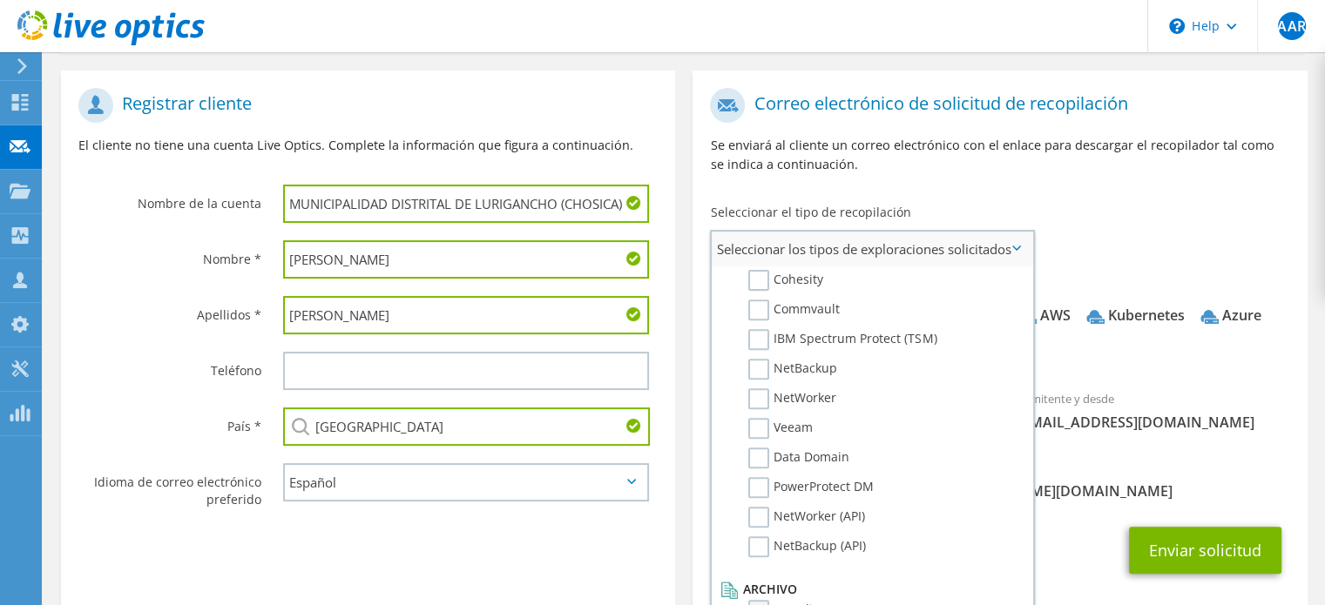
click at [774, 600] on label "Expediente" at bounding box center [793, 610] width 91 height 21
click at [0, 0] on input "Expediente" at bounding box center [0, 0] width 0 height 0
click at [1181, 574] on button "Enviar solicitud" at bounding box center [1205, 550] width 152 height 47
